Goal: Communication & Community: Answer question/provide support

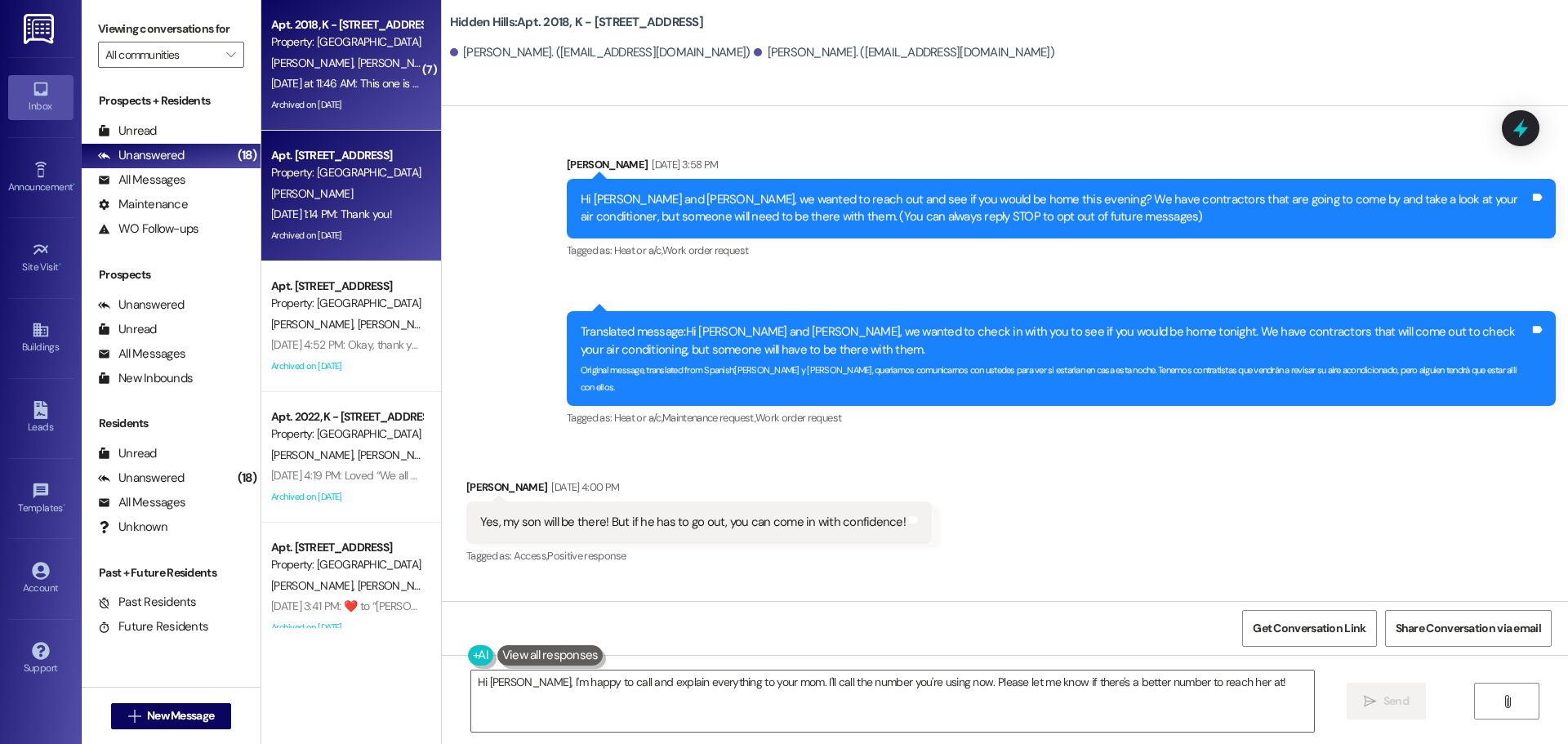
scroll to position [44633, 0]
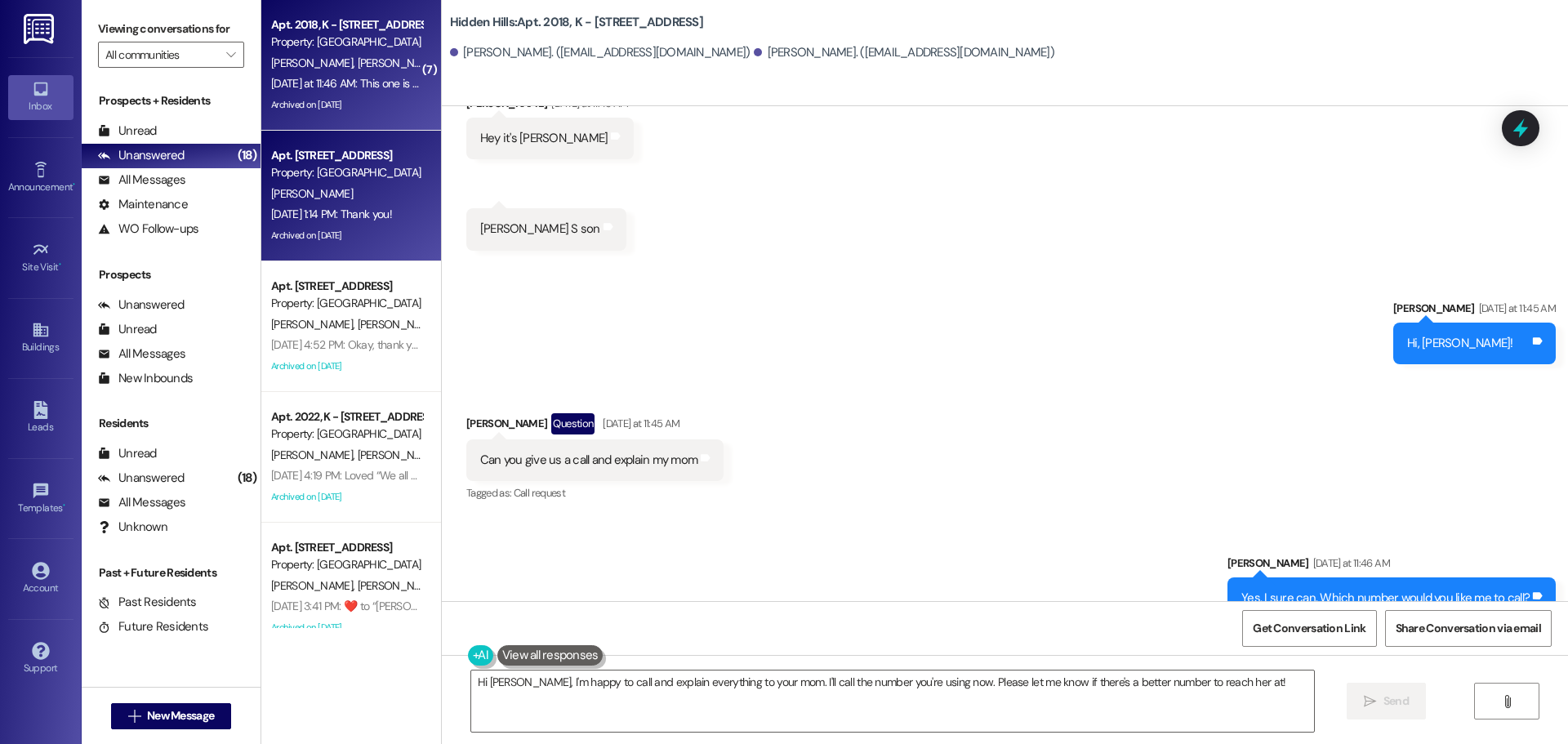
click at [347, 184] on div "[PERSON_NAME]" at bounding box center [346, 194] width 154 height 20
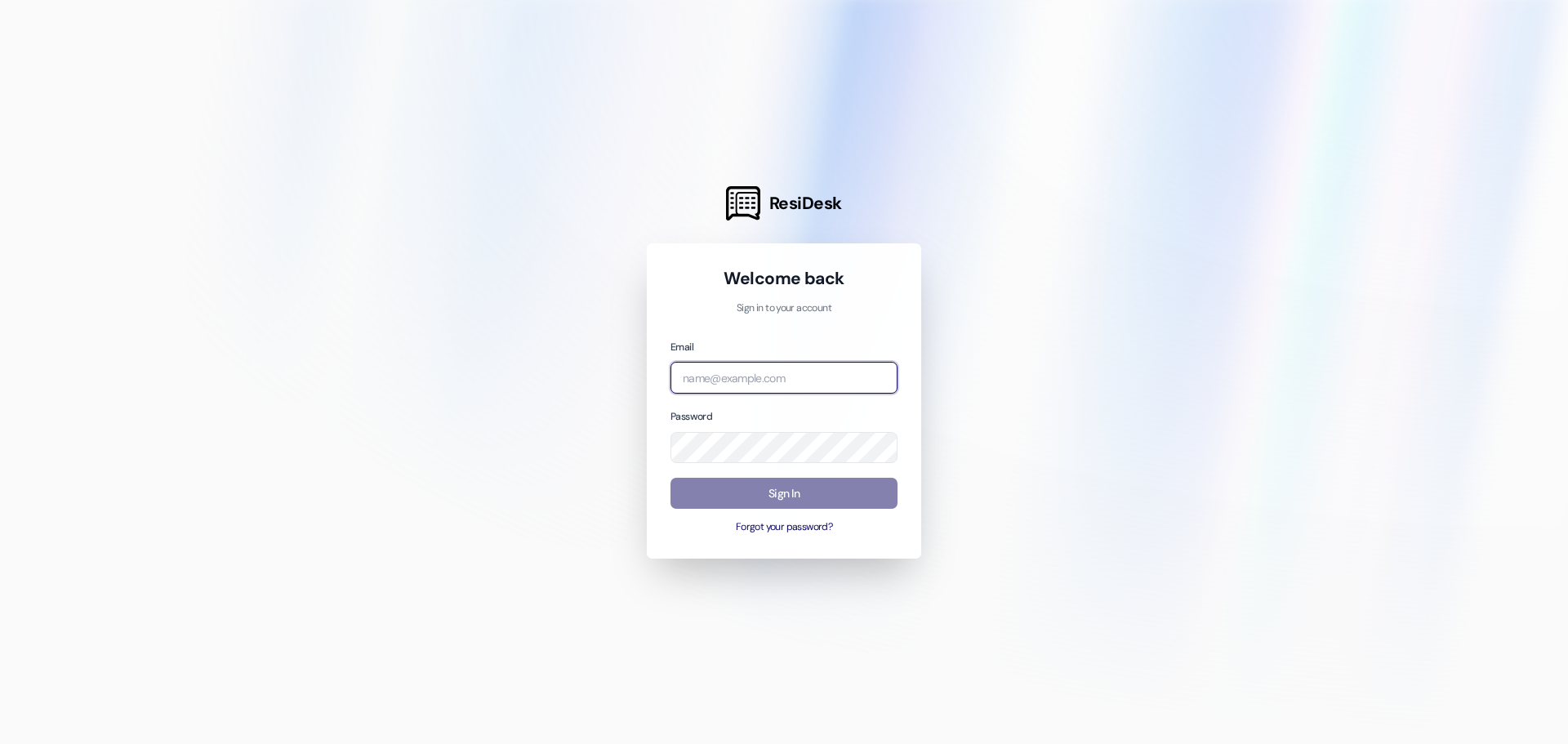
click at [766, 380] on input "email" at bounding box center [784, 377] width 227 height 32
type input "[EMAIL_ADDRESS][DOMAIN_NAME]"
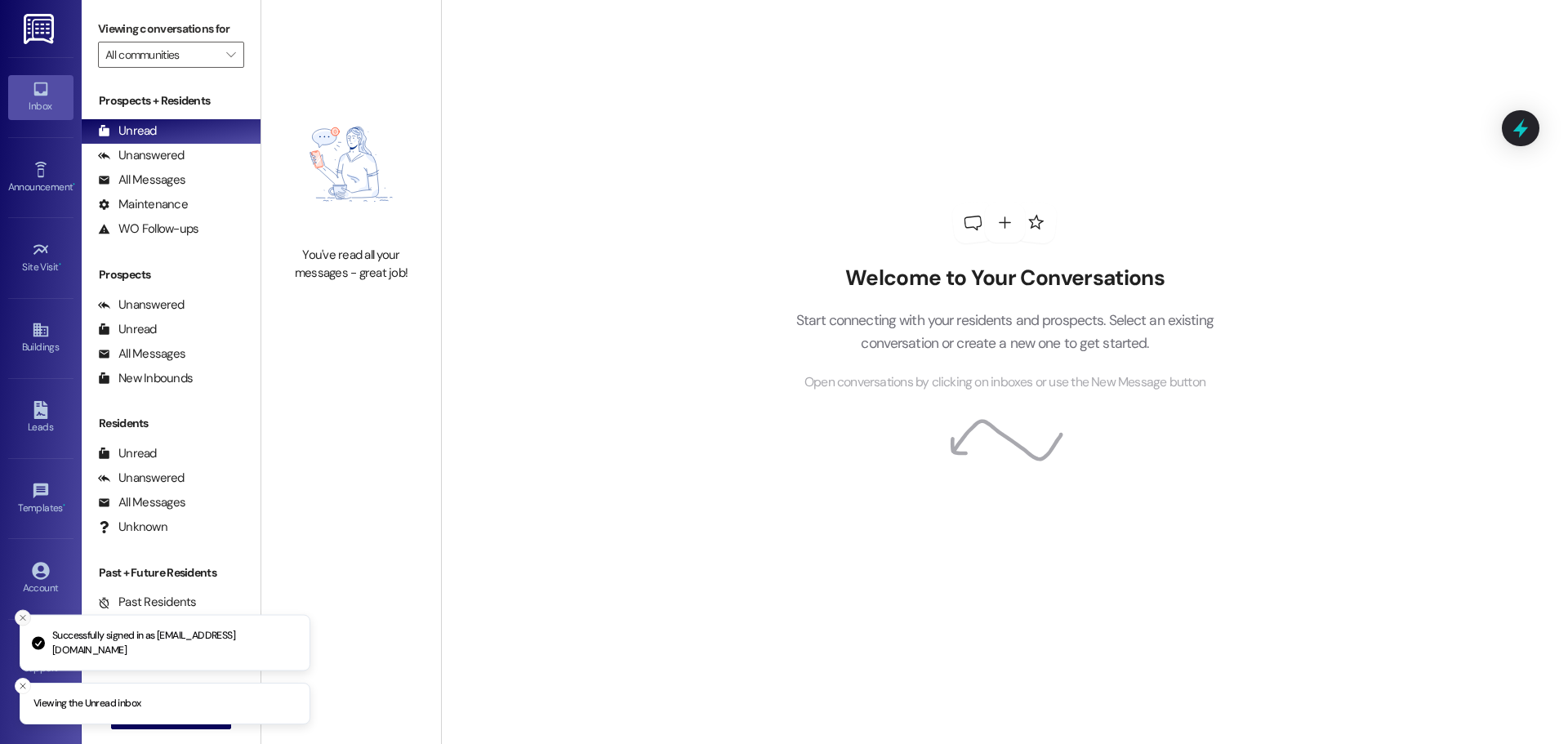
click at [20, 616] on line "Close toast" at bounding box center [22, 618] width 5 height 5
click at [24, 682] on icon "Close toast" at bounding box center [22, 685] width 10 height 10
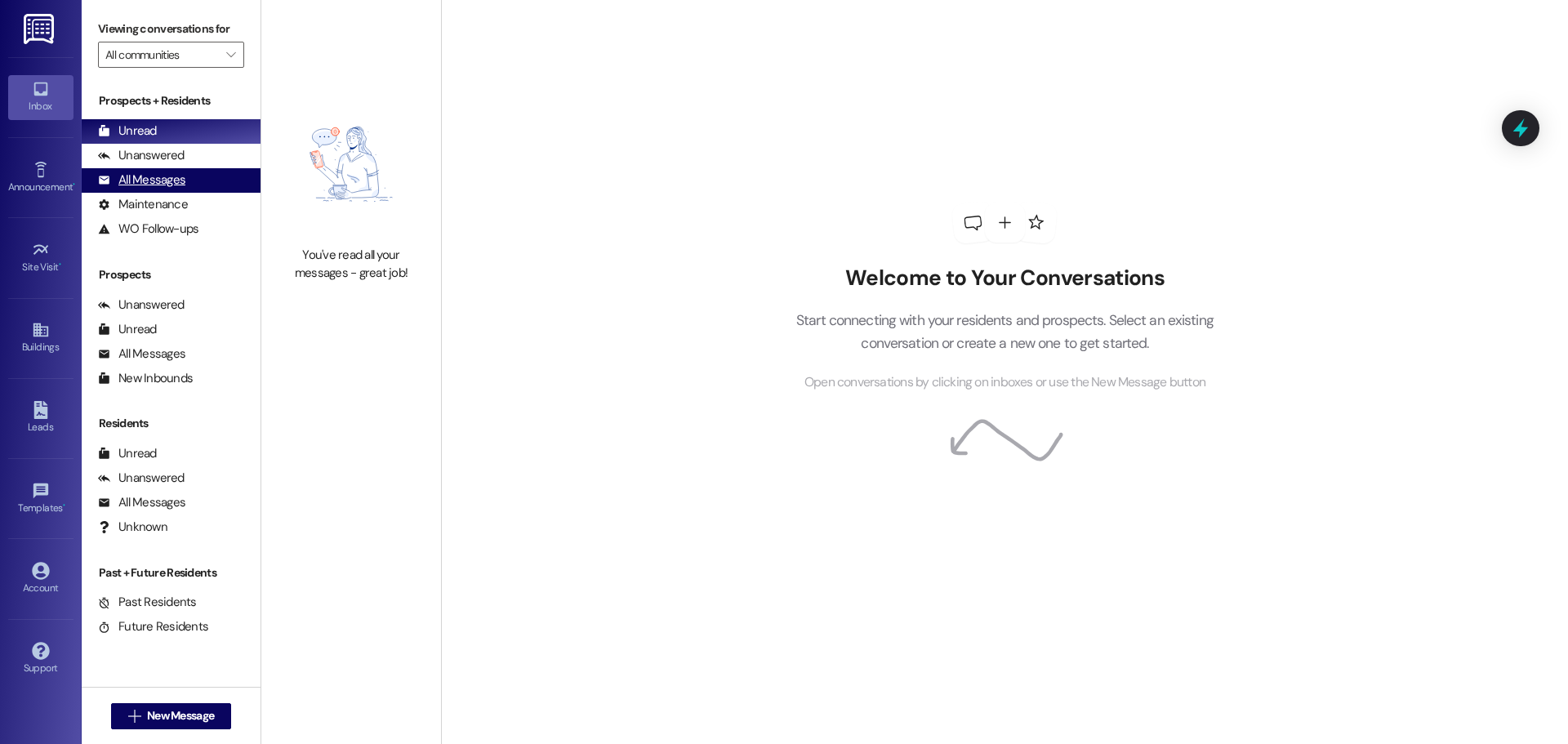
click at [154, 172] on div "All Messages" at bounding box center [141, 180] width 87 height 17
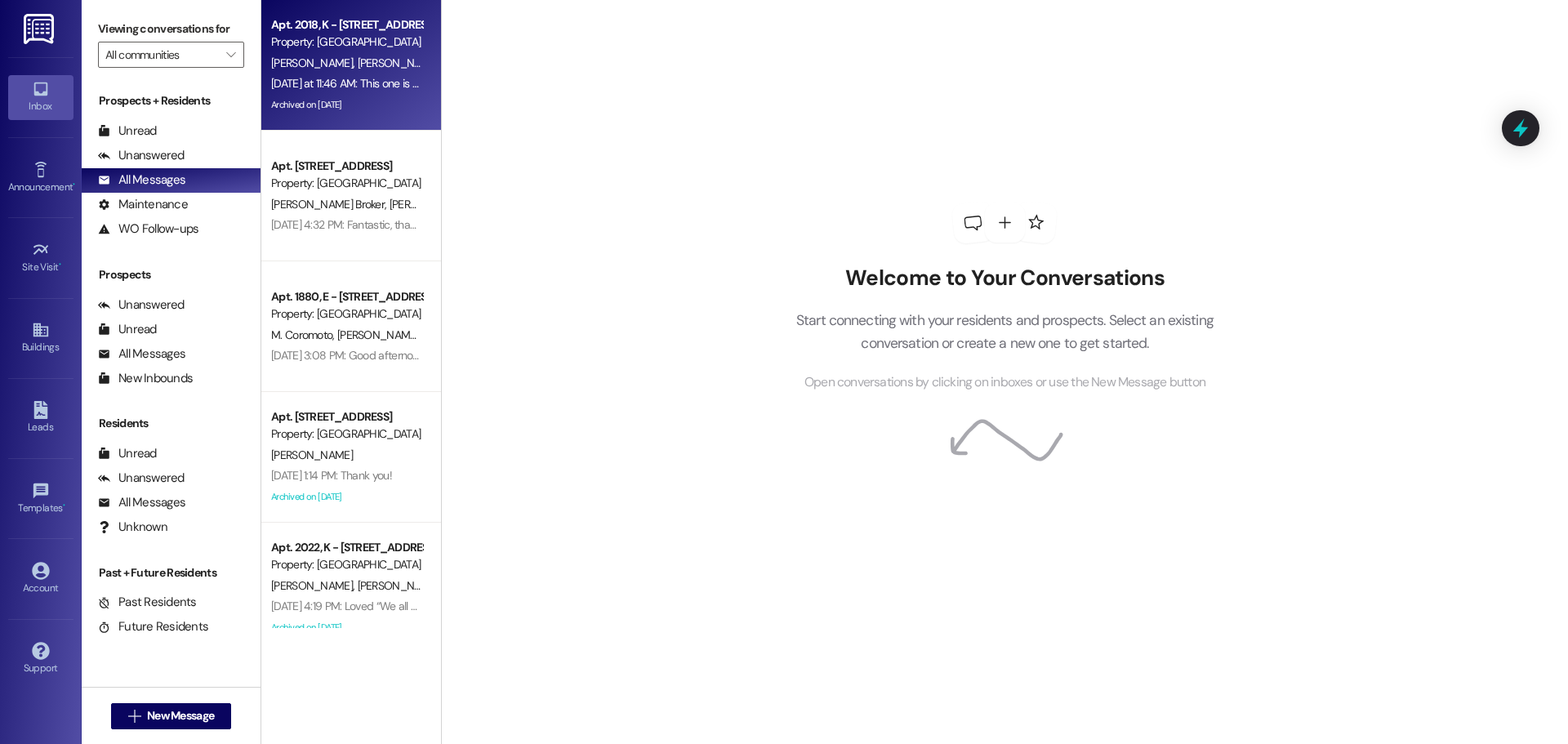
click at [335, 51] on div "Apt. 2018, K - [STREET_ADDRESS] Property: [GEOGRAPHIC_DATA]" at bounding box center [346, 33] width 154 height 38
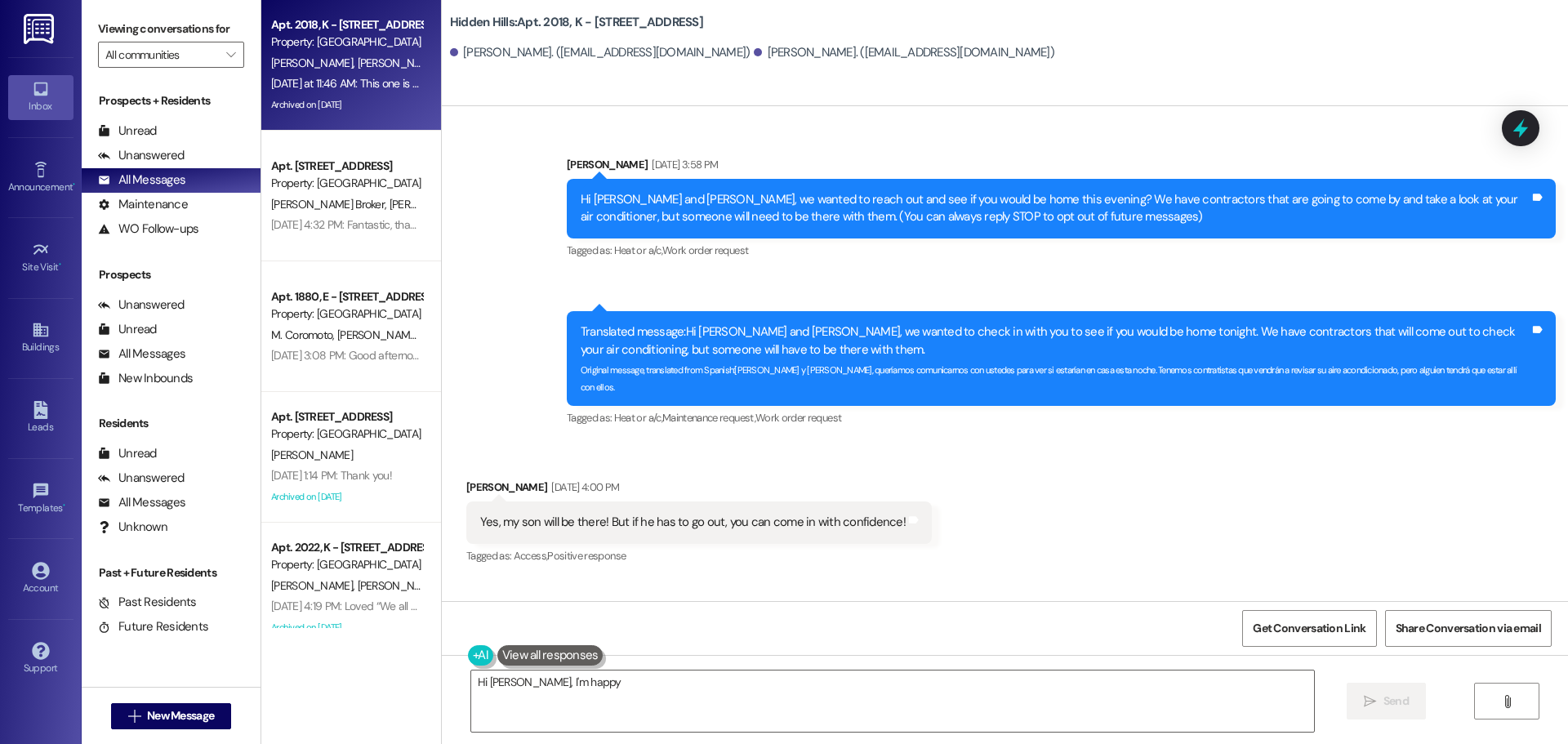
scroll to position [44633, 0]
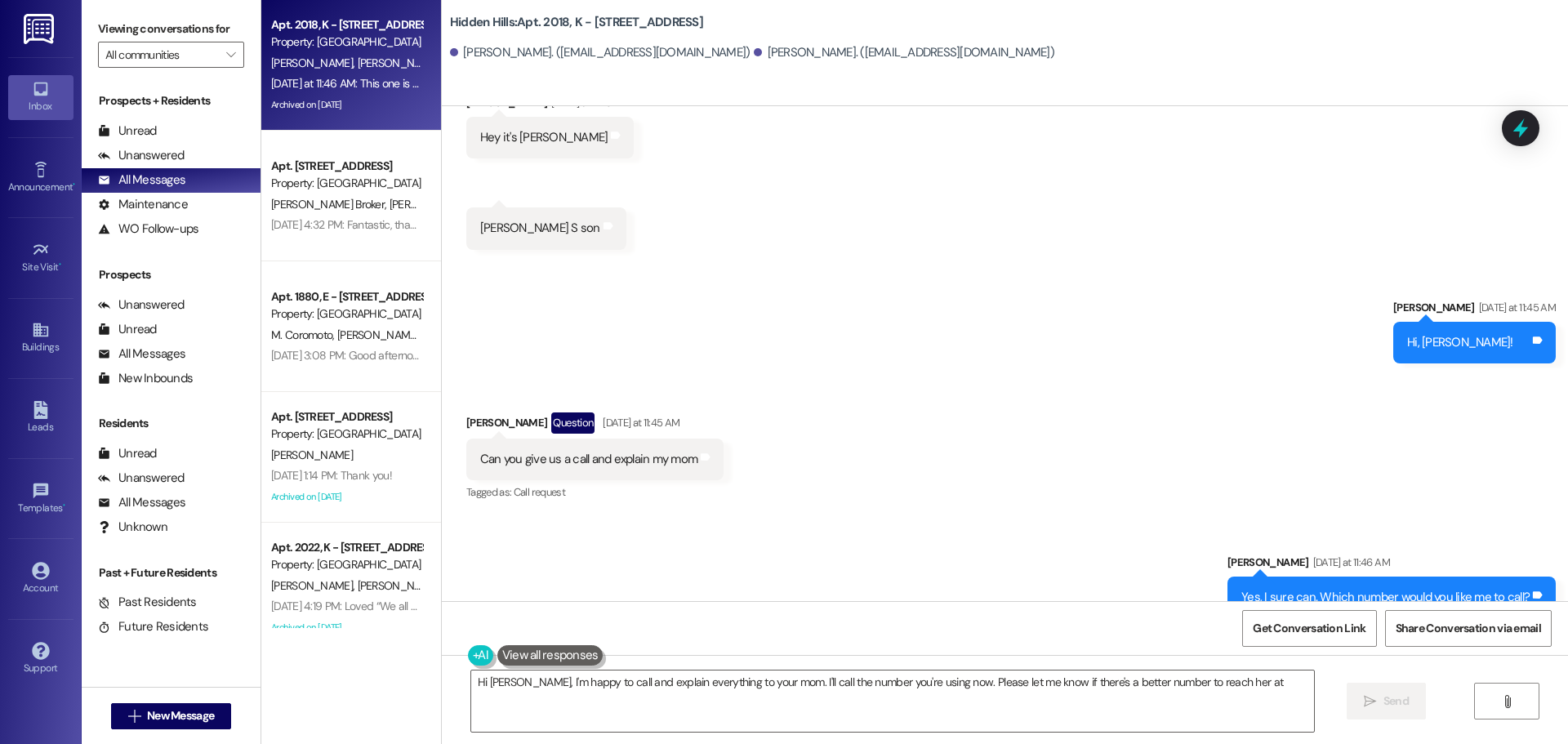
type textarea "Hi [PERSON_NAME], I'm happy to call and explain everything to your mom. I'll ca…"
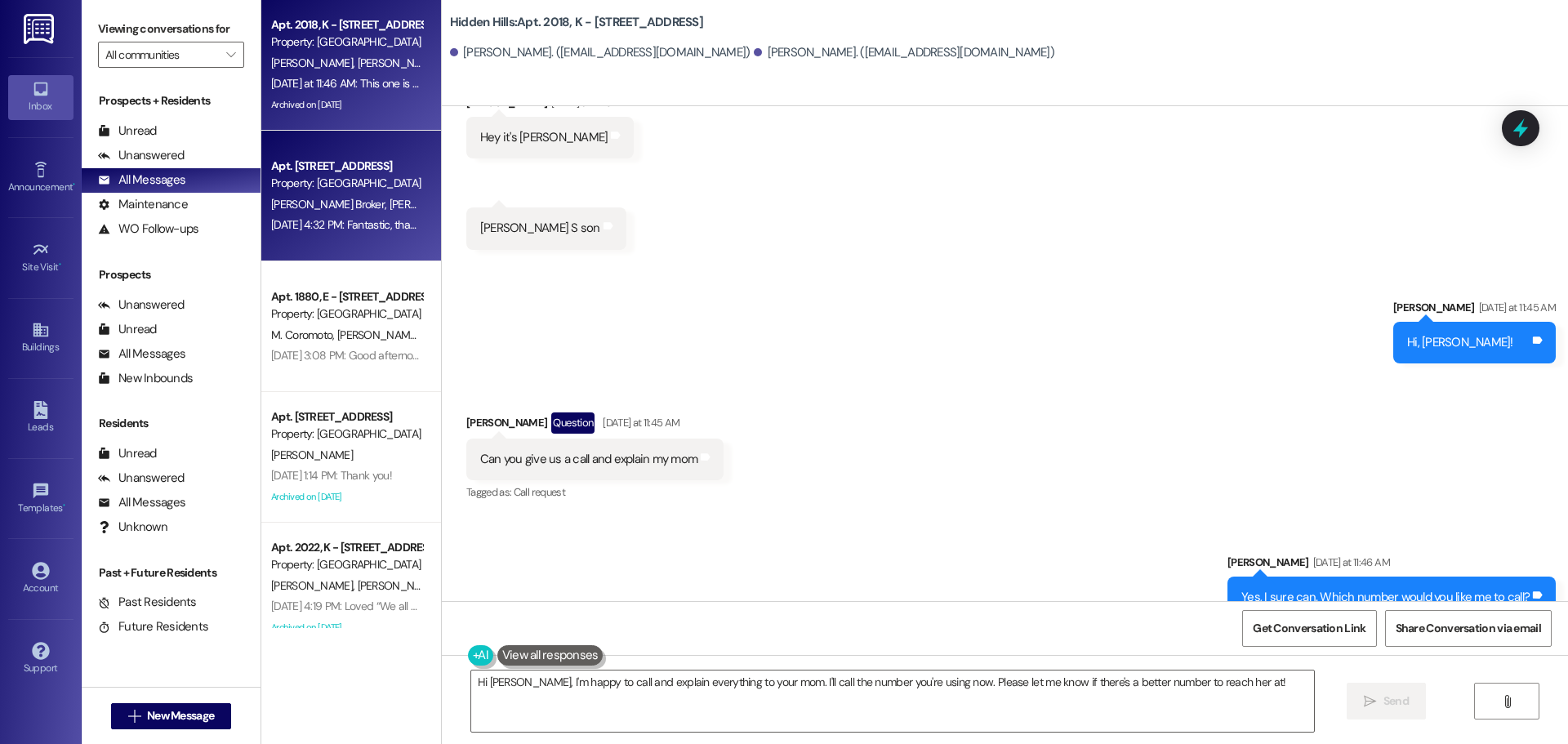
click at [344, 180] on div "Property: [GEOGRAPHIC_DATA]" at bounding box center [346, 183] width 151 height 17
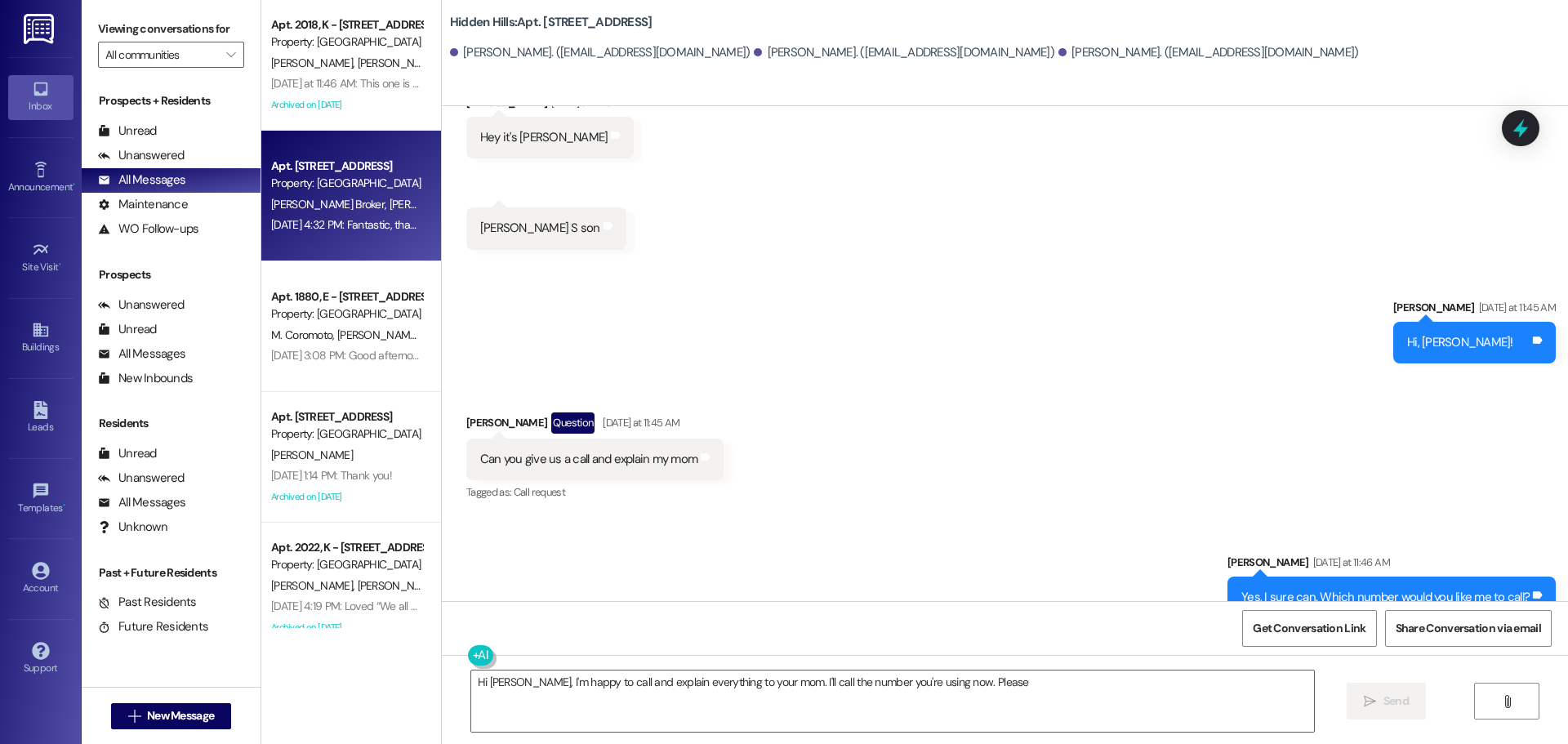
scroll to position [3486, 0]
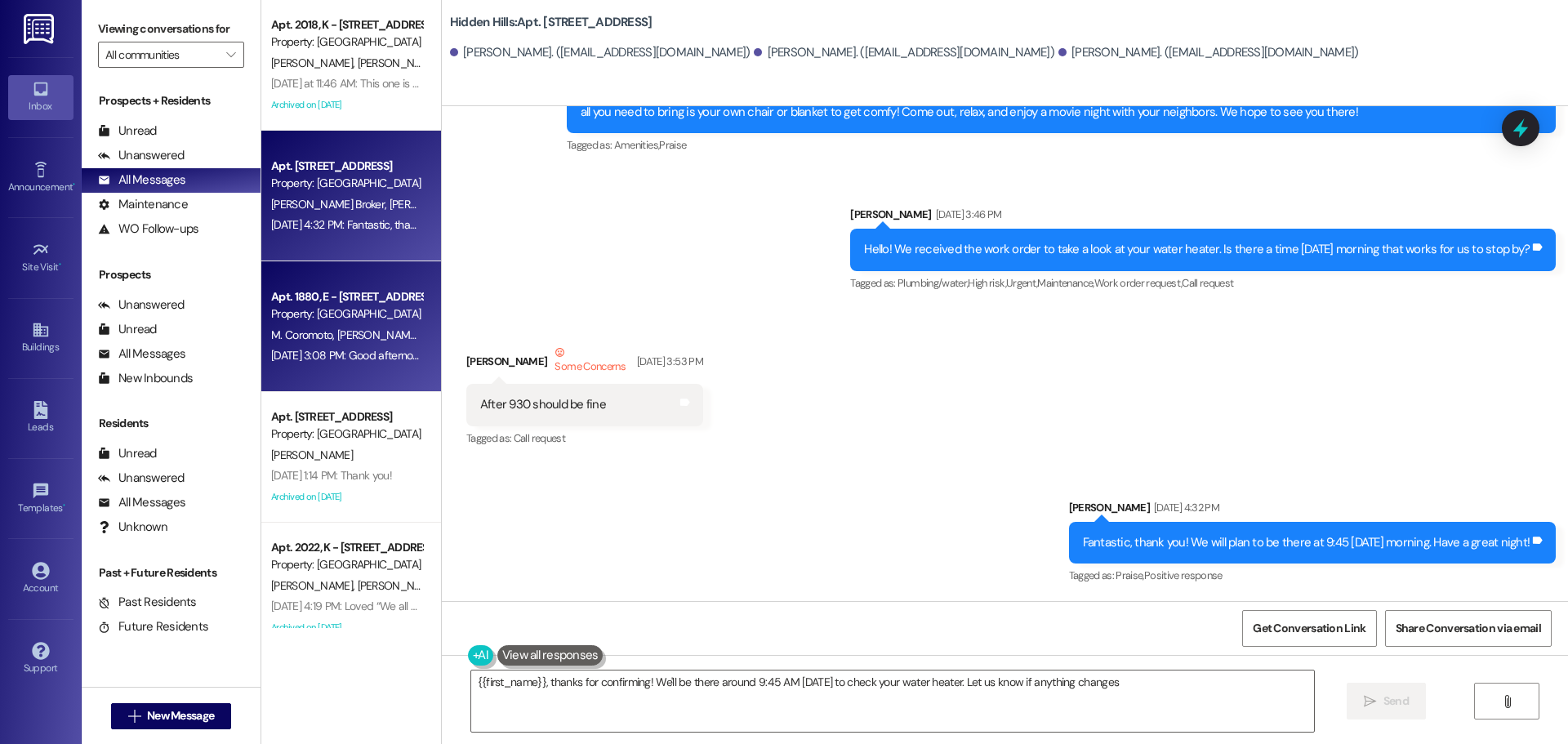
type textarea "{{first_name}}, thanks for confirming! We'll be there around 9:45 AM [DATE] to …"
click at [307, 327] on span "M. Coromoto" at bounding box center [304, 334] width 66 height 15
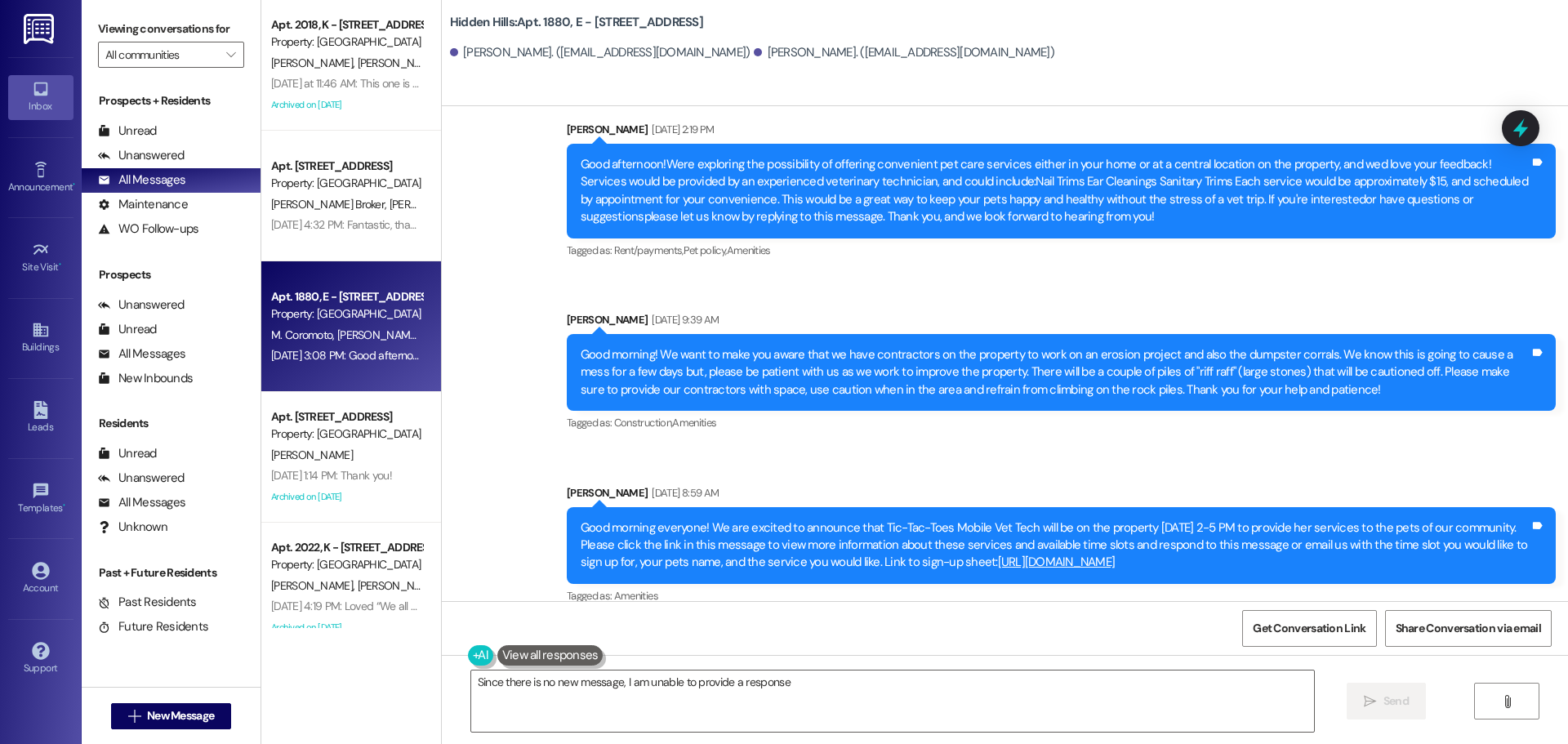
type textarea "Since there is no new message, I am unable to provide a response."
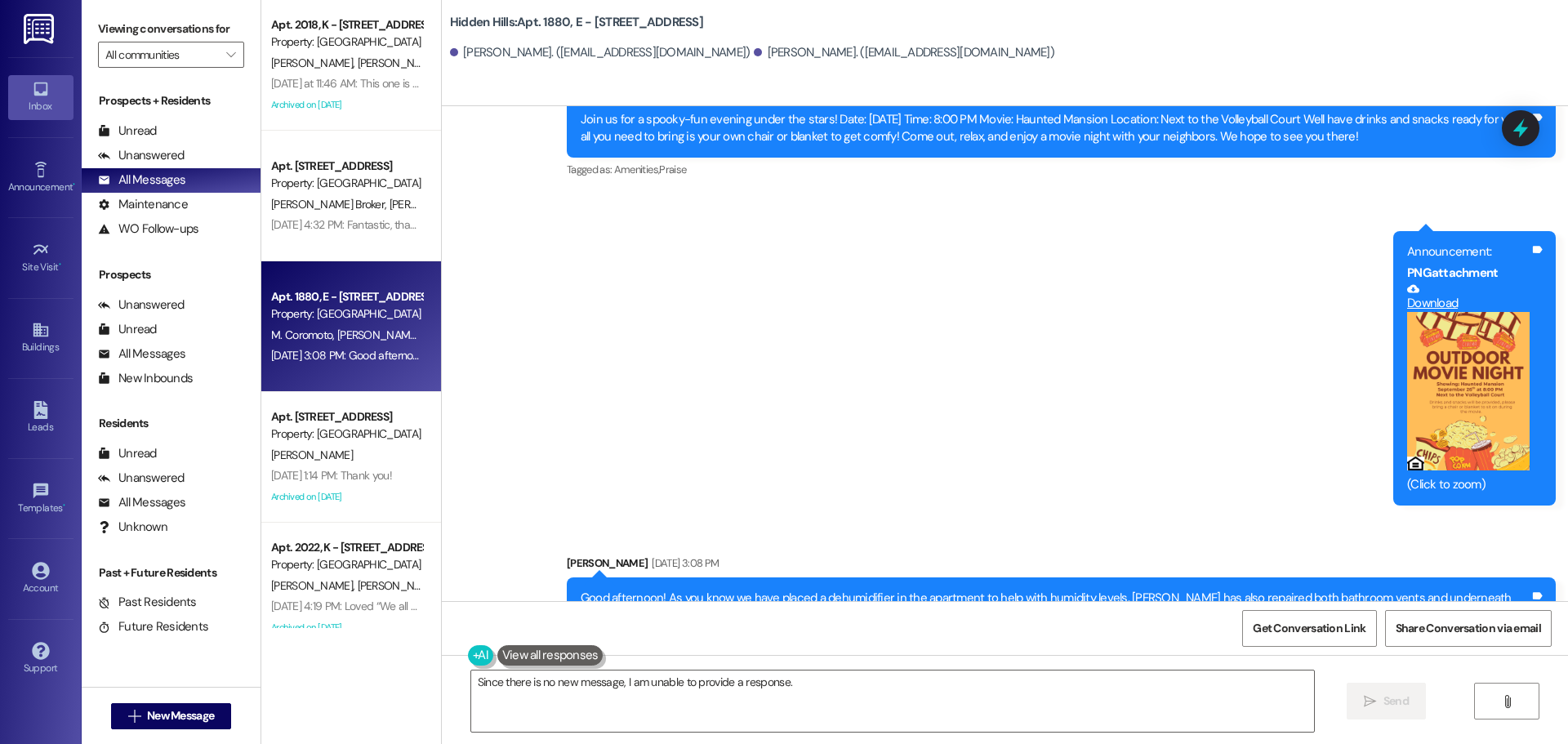
scroll to position [17318, 0]
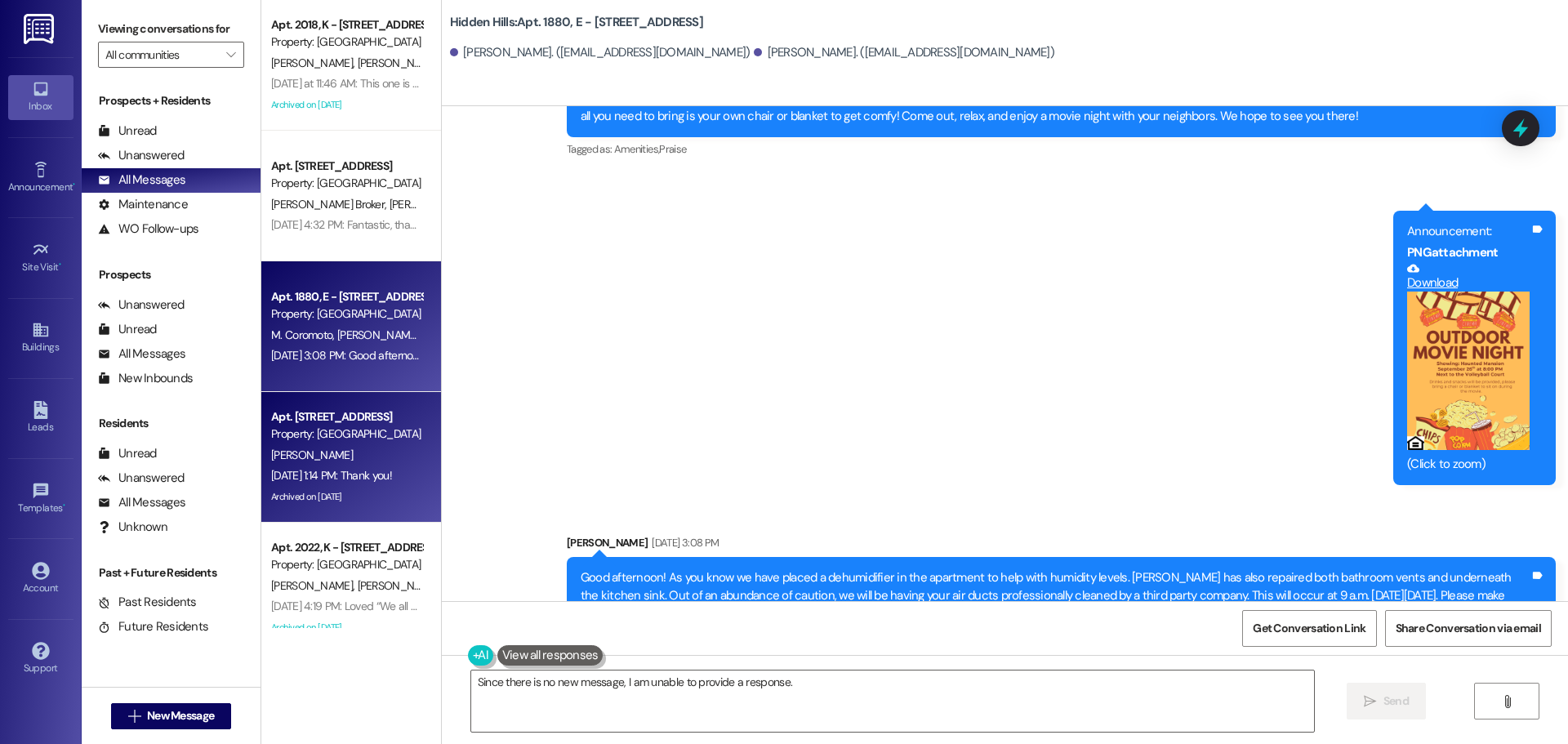
click at [332, 452] on div "[PERSON_NAME]" at bounding box center [346, 455] width 154 height 20
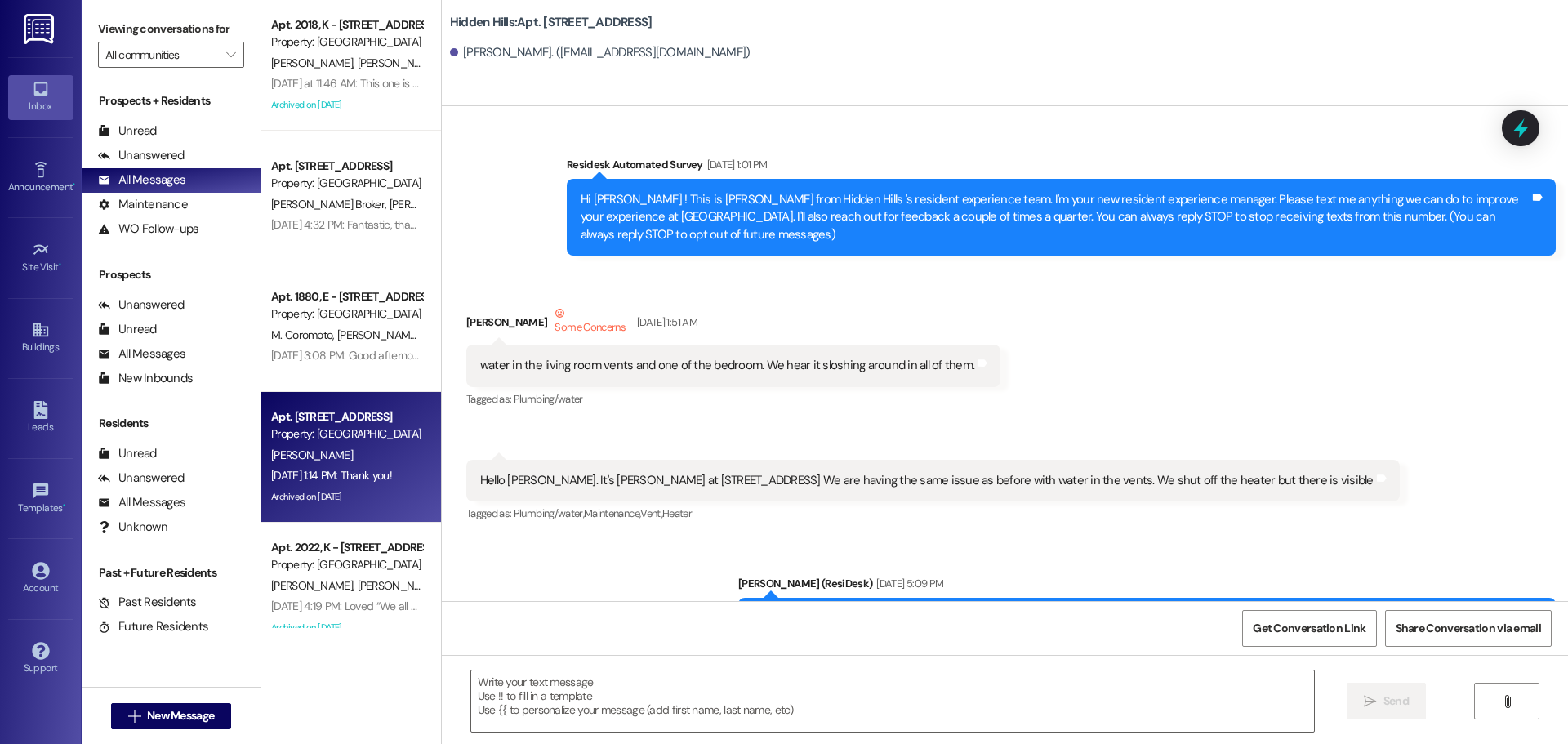
scroll to position [21272, 0]
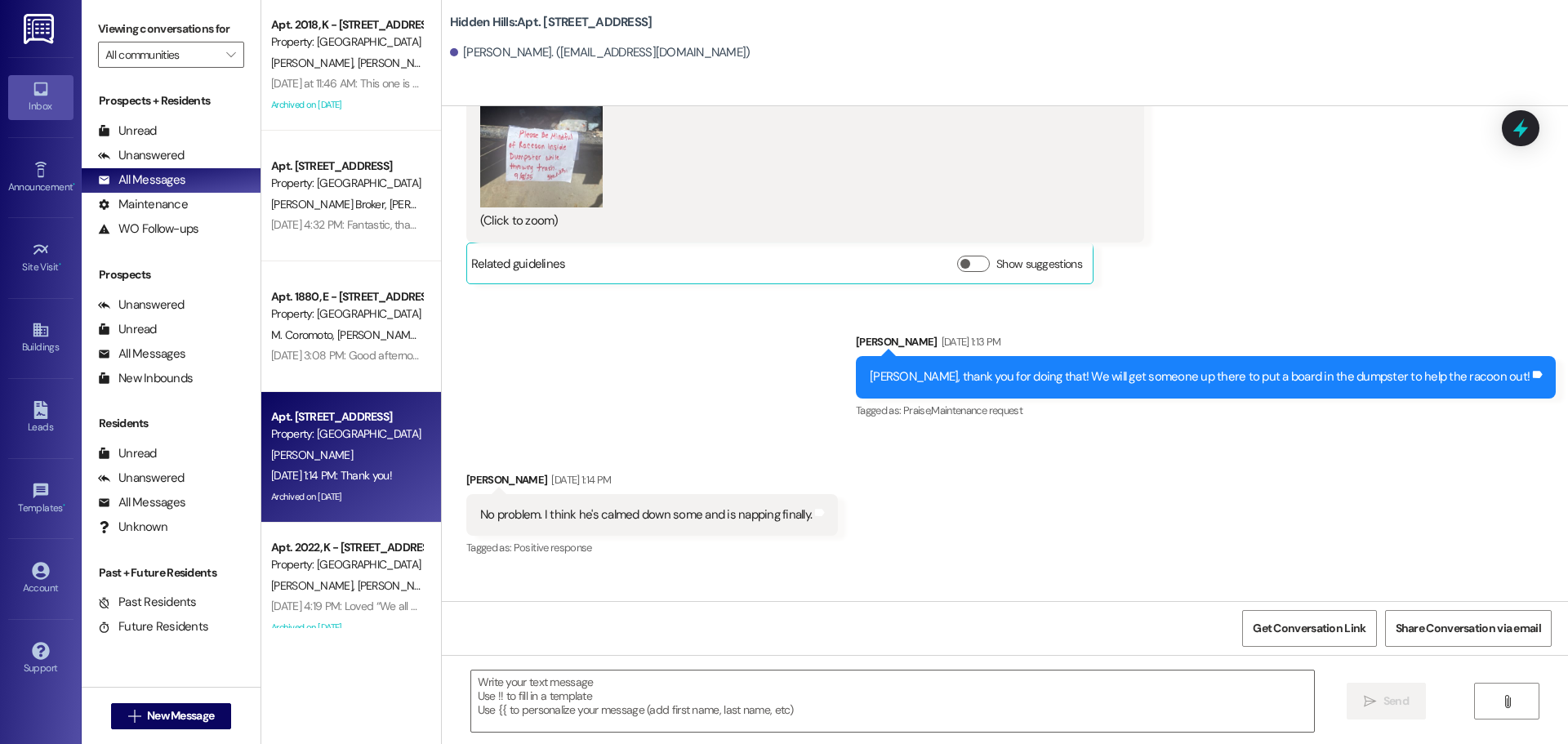
type textarea "Fetching suggested responses. Please feel free to read through the conversation…"
